Goal: Task Accomplishment & Management: Manage account settings

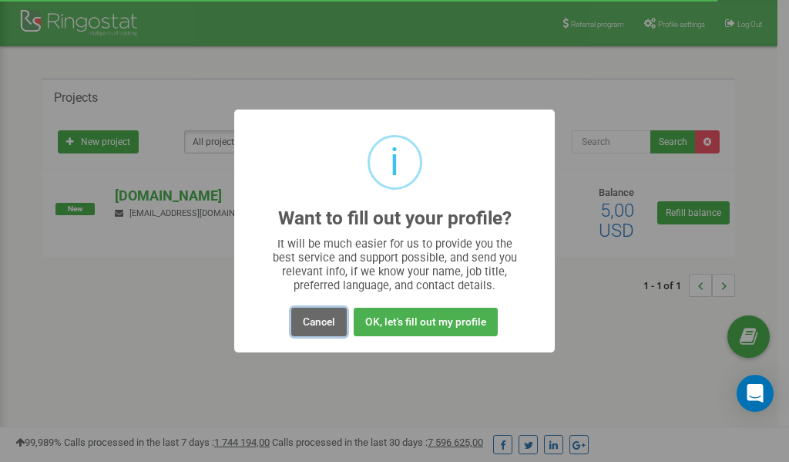
click at [327, 324] on button "Cancel" at bounding box center [318, 321] width 55 height 29
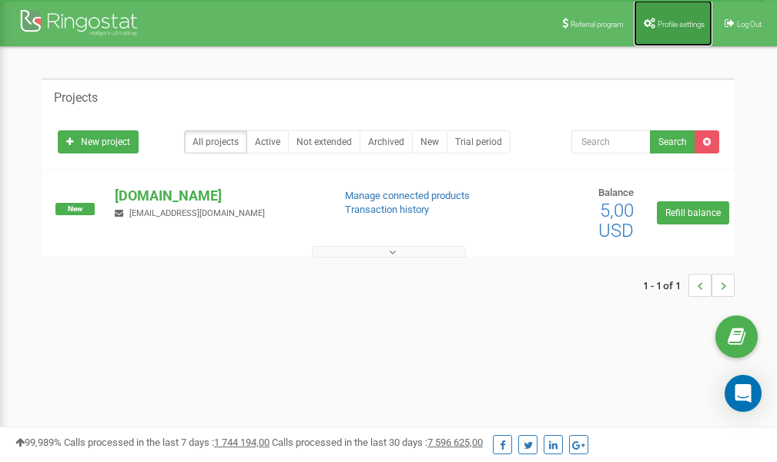
click at [663, 20] on span "Profile settings" at bounding box center [681, 24] width 47 height 8
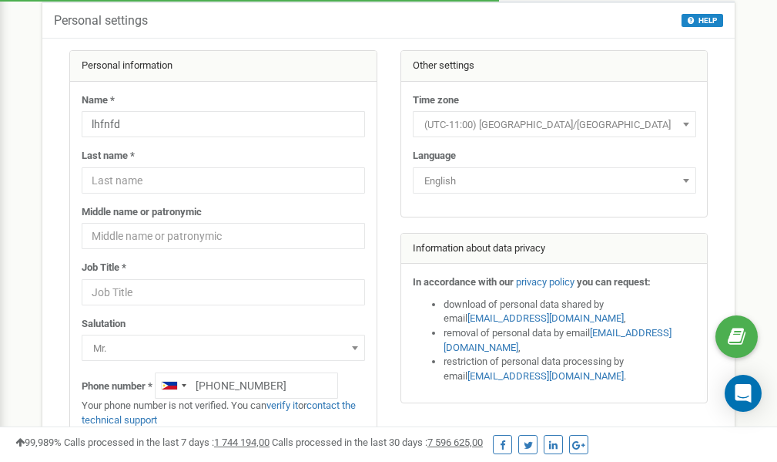
scroll to position [77, 0]
click at [290, 405] on link "verify it" at bounding box center [283, 405] width 32 height 12
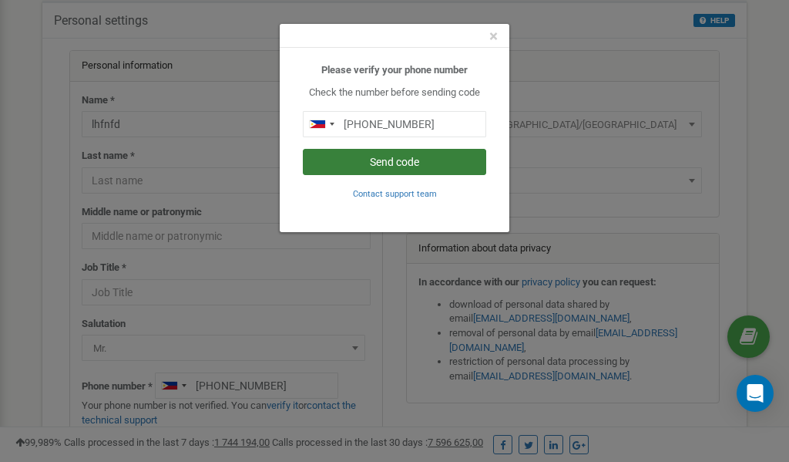
click at [386, 163] on button "Send code" at bounding box center [394, 162] width 183 height 26
